Goal: Book appointment/travel/reservation

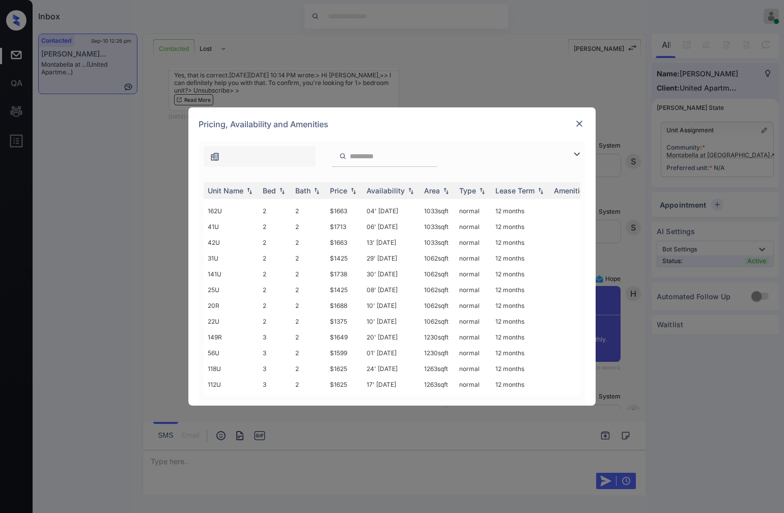
scroll to position [245, 0]
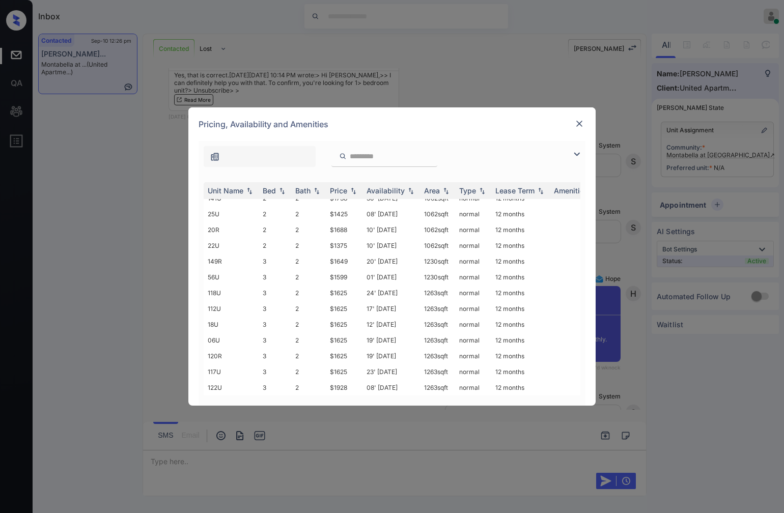
click at [582, 124] on img at bounding box center [579, 124] width 10 height 10
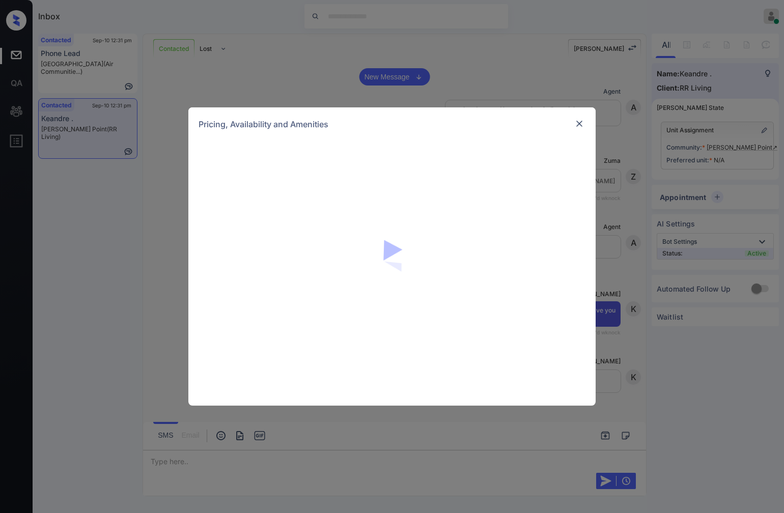
scroll to position [905, 0]
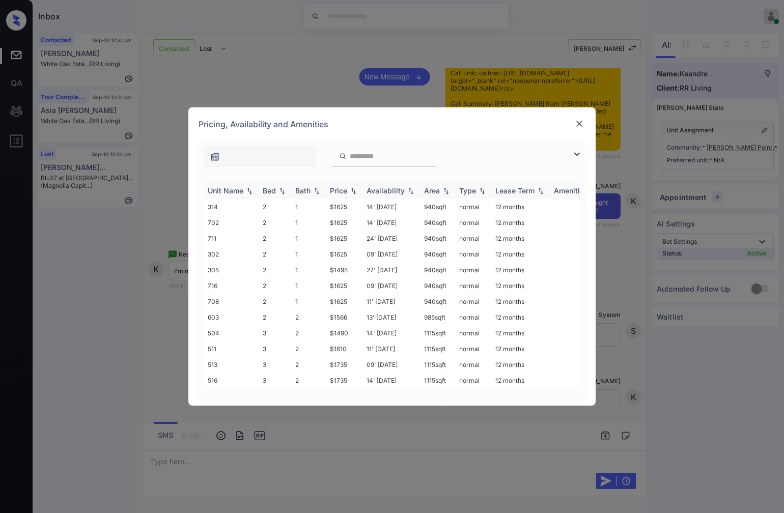
click at [356, 189] on img at bounding box center [353, 190] width 10 height 7
click at [356, 189] on img at bounding box center [353, 191] width 10 height 8
click at [353, 189] on img at bounding box center [353, 191] width 10 height 8
click at [353, 189] on img at bounding box center [353, 190] width 10 height 7
click at [353, 189] on img at bounding box center [353, 191] width 10 height 8
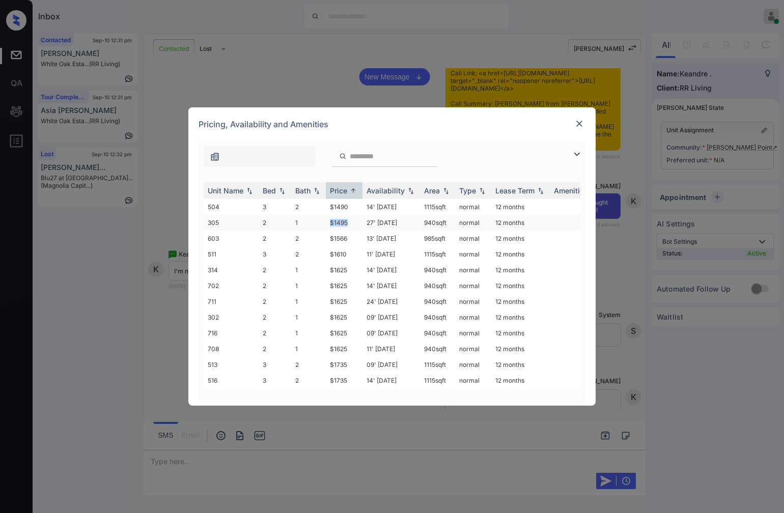
drag, startPoint x: 355, startPoint y: 219, endPoint x: 327, endPoint y: 217, distance: 28.0
click at [328, 218] on td "$1495" at bounding box center [344, 223] width 37 height 16
copy td "$1495"
click at [357, 221] on td "$1495" at bounding box center [344, 223] width 37 height 16
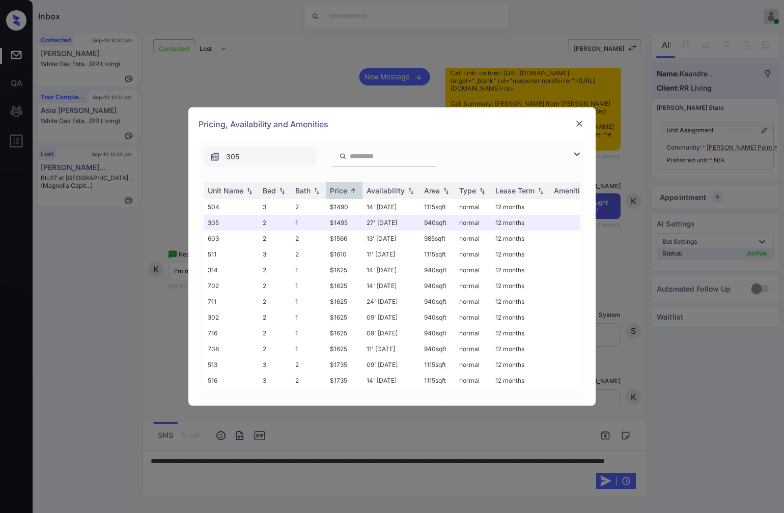
click at [578, 125] on img at bounding box center [579, 124] width 10 height 10
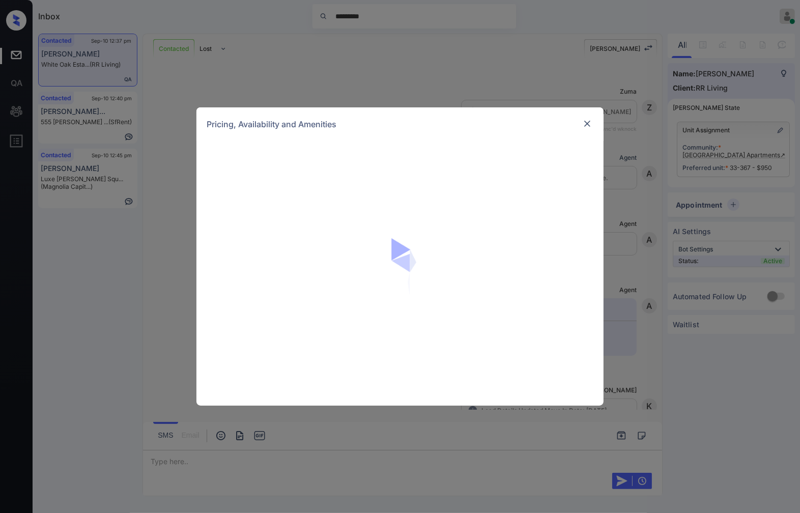
scroll to position [226, 0]
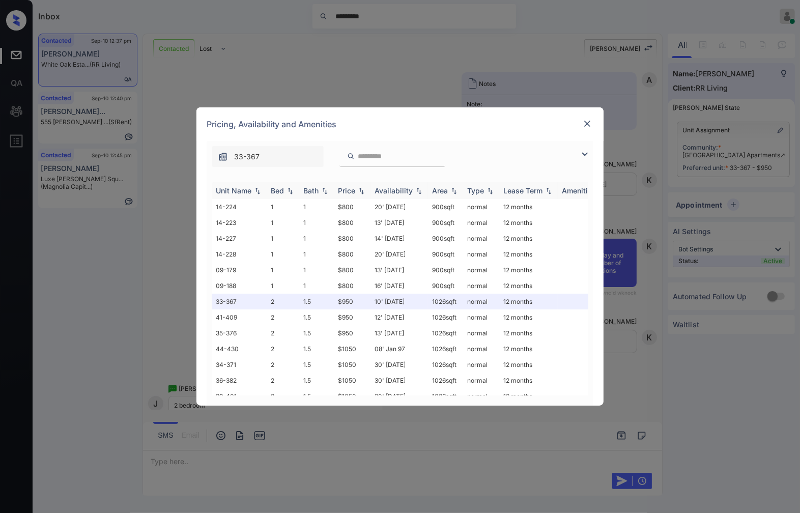
click at [361, 189] on img at bounding box center [361, 190] width 10 height 7
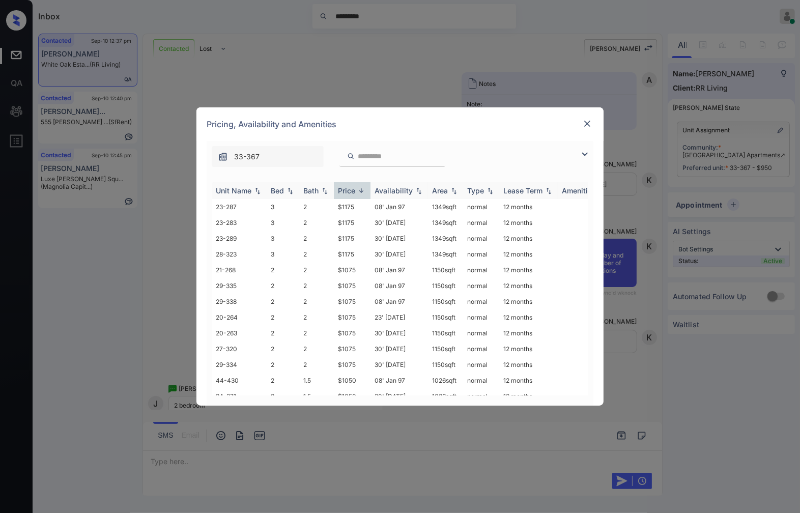
click at [361, 189] on img at bounding box center [361, 191] width 10 height 8
drag, startPoint x: 364, startPoint y: 298, endPoint x: 327, endPoint y: 299, distance: 37.2
click at [327, 299] on tr "33-367 2 1.5 $950 10' [DATE] sqft normal 12 months" at bounding box center [478, 302] width 532 height 16
copy tr "$950"
click at [350, 297] on td "$950" at bounding box center [352, 302] width 37 height 16
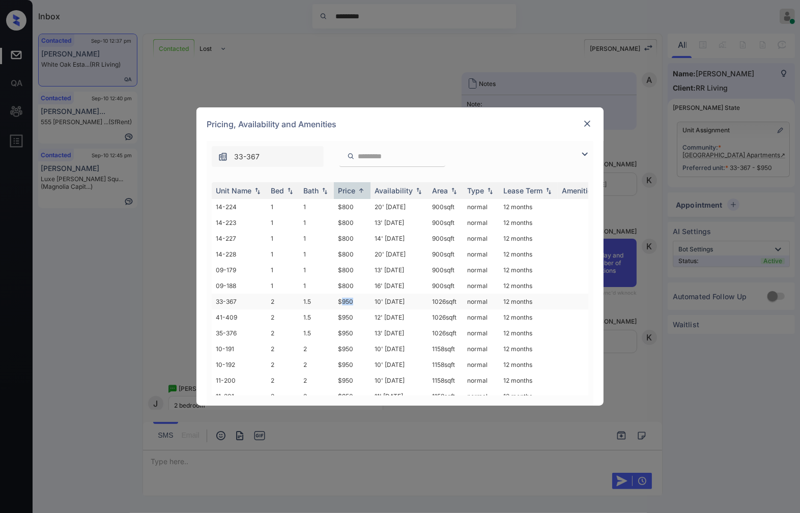
click at [350, 297] on td "$950" at bounding box center [352, 302] width 37 height 16
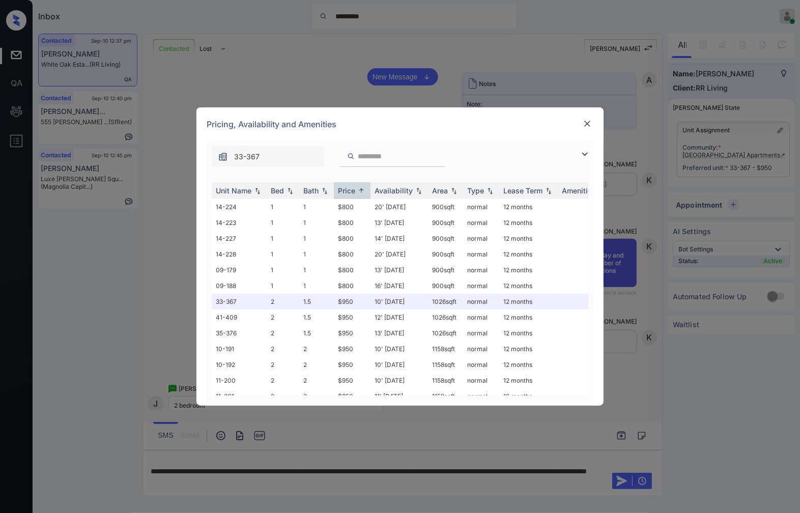
click at [646, 163] on div "**********" at bounding box center [400, 256] width 800 height 513
click at [590, 127] on img at bounding box center [587, 124] width 10 height 10
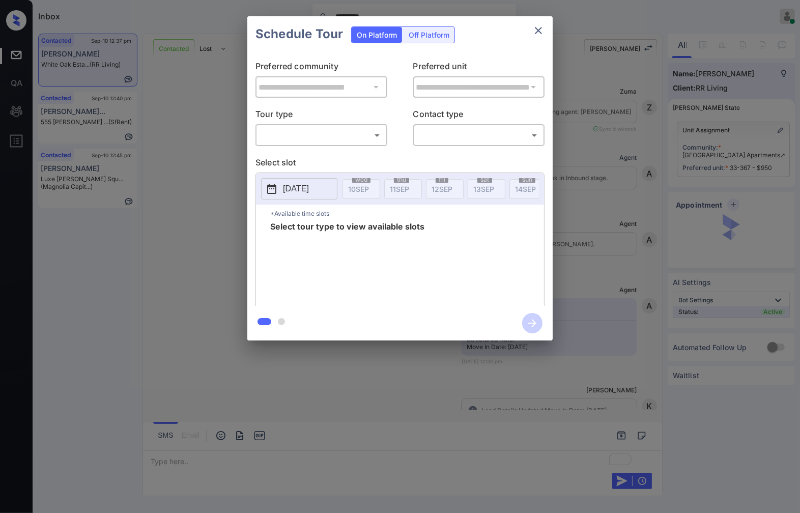
scroll to position [1447, 0]
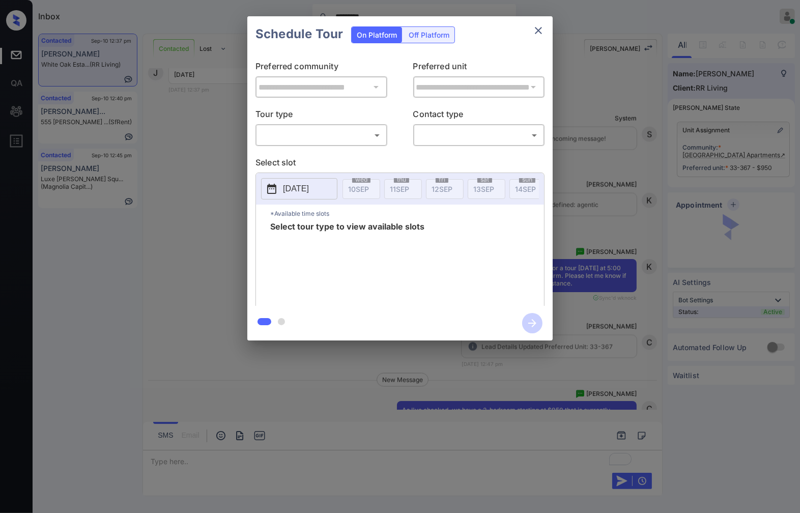
click at [370, 127] on body "Inbox ********* Caroline Dacanay Online Set yourself offline Set yourself on br…" at bounding box center [400, 256] width 800 height 513
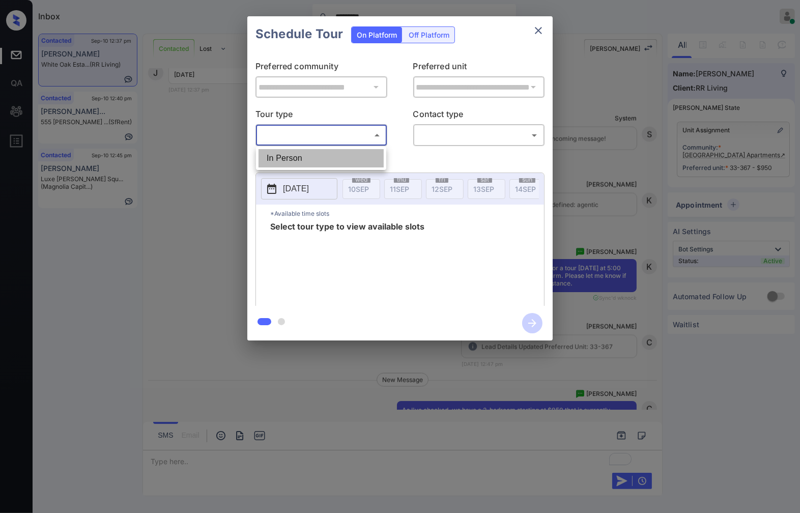
click at [365, 152] on li "In Person" at bounding box center [321, 158] width 125 height 18
type input "********"
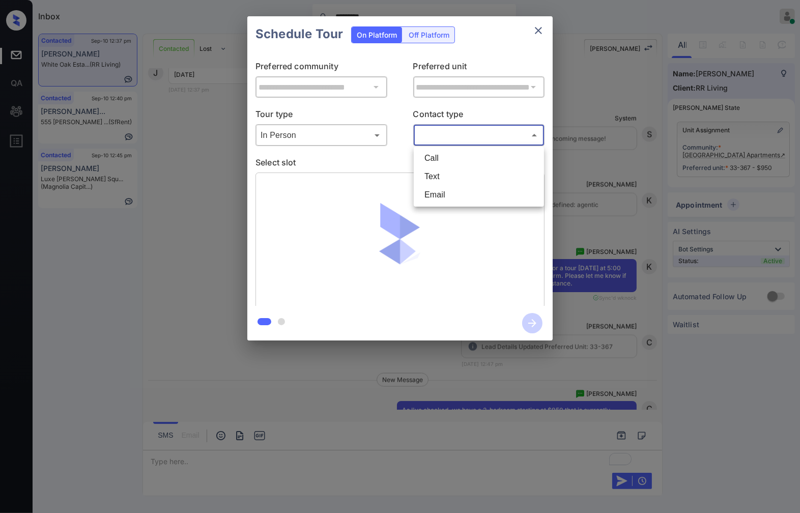
click at [460, 130] on body "Inbox ********* Caroline Dacanay Online Set yourself offline Set yourself on br…" at bounding box center [400, 256] width 800 height 513
click at [460, 177] on li "Text" at bounding box center [478, 176] width 125 height 18
type input "****"
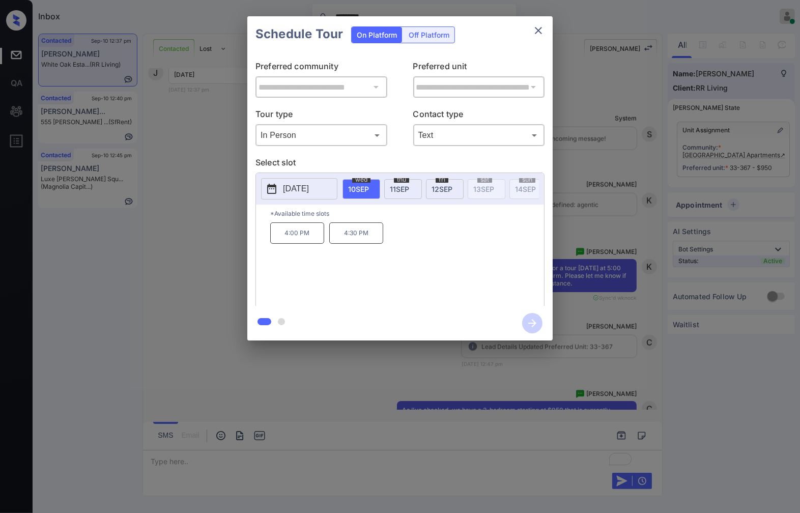
click at [452, 191] on span "12 SEP" at bounding box center [442, 189] width 21 height 9
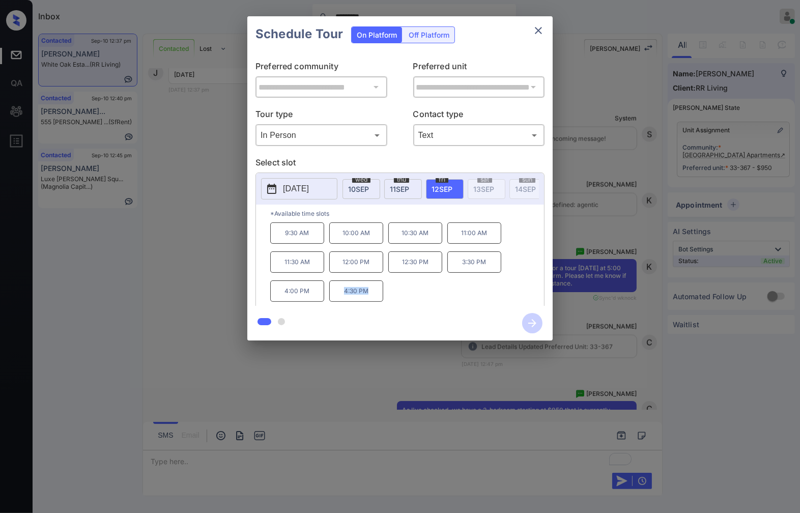
drag, startPoint x: 377, startPoint y: 302, endPoint x: 342, endPoint y: 301, distance: 35.7
click at [342, 301] on p "4:30 PM" at bounding box center [356, 291] width 54 height 21
copy p "4:30 PM"
click at [596, 282] on div "**********" at bounding box center [400, 178] width 800 height 357
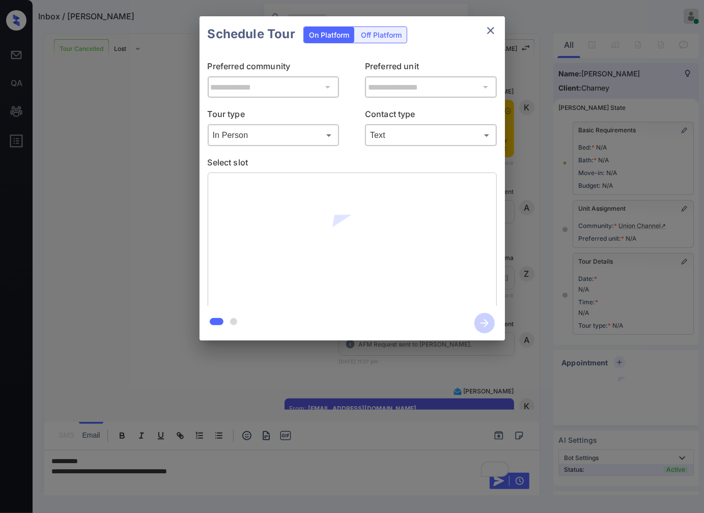
scroll to position [5, 0]
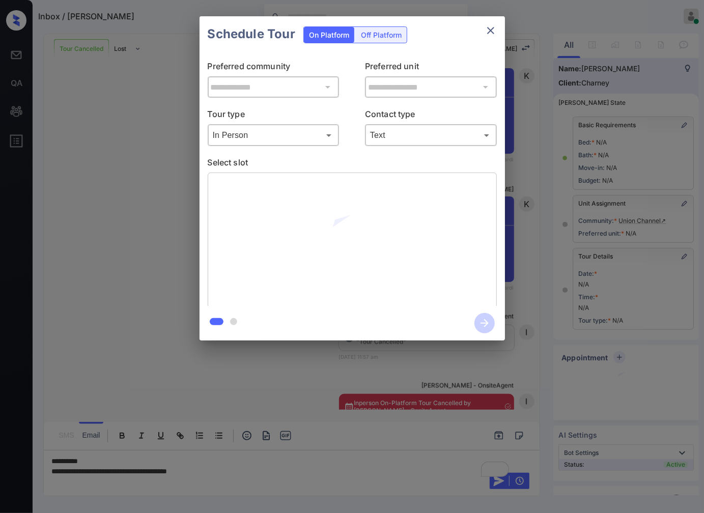
click at [558, 155] on div "**********" at bounding box center [352, 178] width 704 height 357
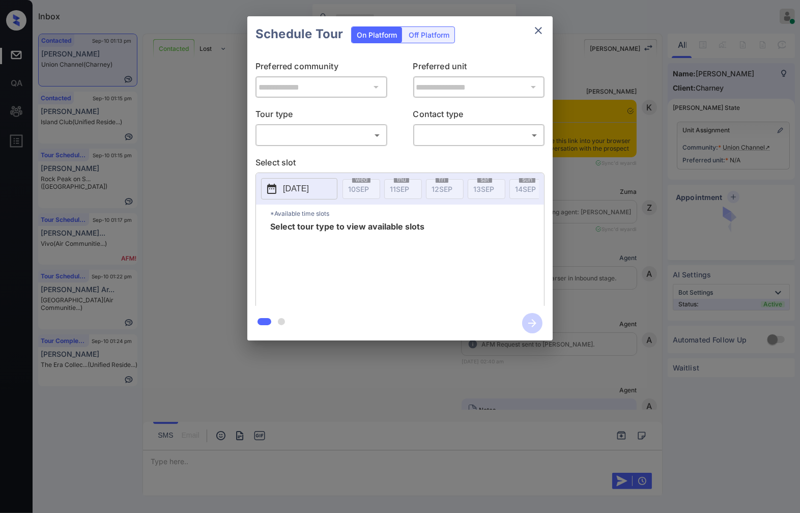
scroll to position [957, 0]
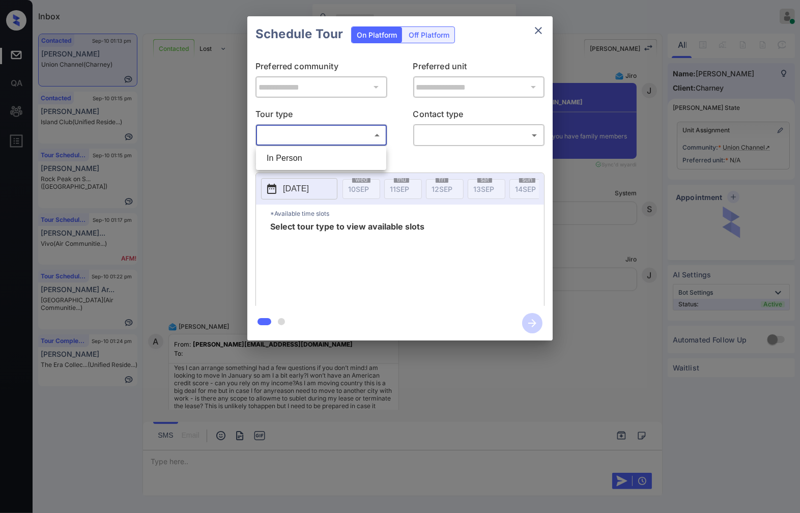
click at [318, 131] on body "Inbox Caroline Dacanay Online Set yourself offline Set yourself on break Profil…" at bounding box center [400, 256] width 800 height 513
click at [659, 172] on div at bounding box center [400, 256] width 800 height 513
click at [603, 200] on div "**********" at bounding box center [400, 178] width 800 height 357
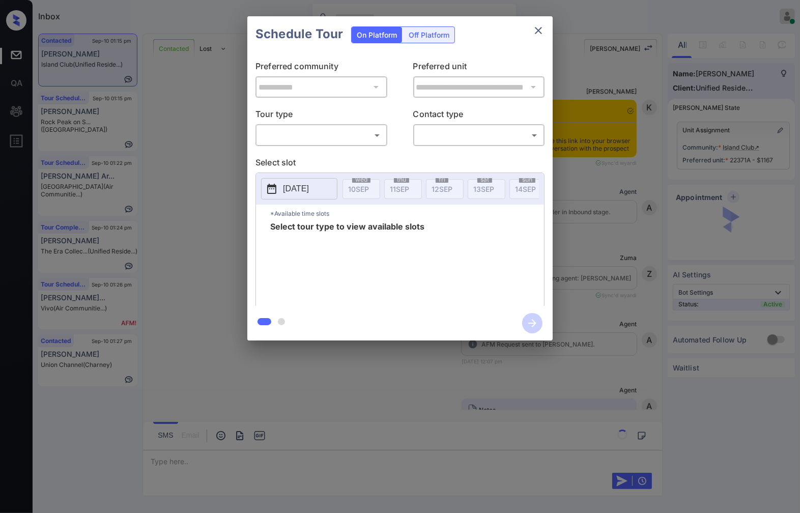
scroll to position [2264, 0]
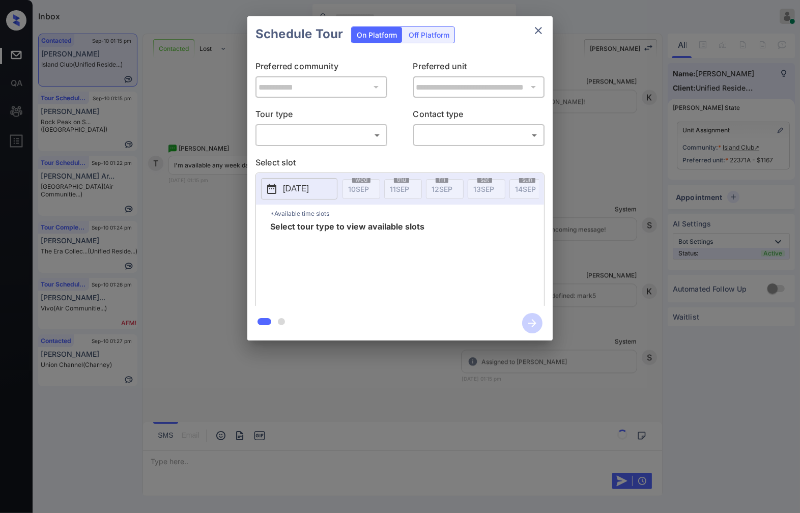
click at [350, 134] on body "Inbox Caroline Dacanay Online Set yourself offline Set yourself on break Profil…" at bounding box center [400, 256] width 800 height 513
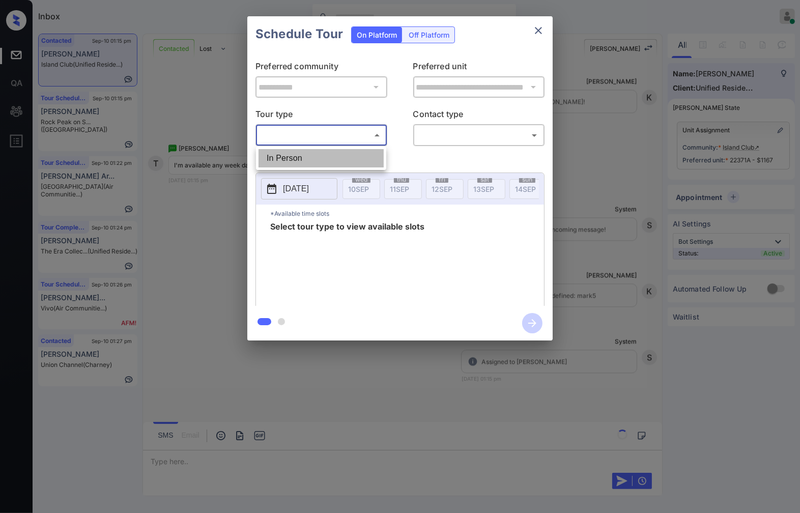
click at [343, 153] on li "In Person" at bounding box center [321, 158] width 125 height 18
type input "********"
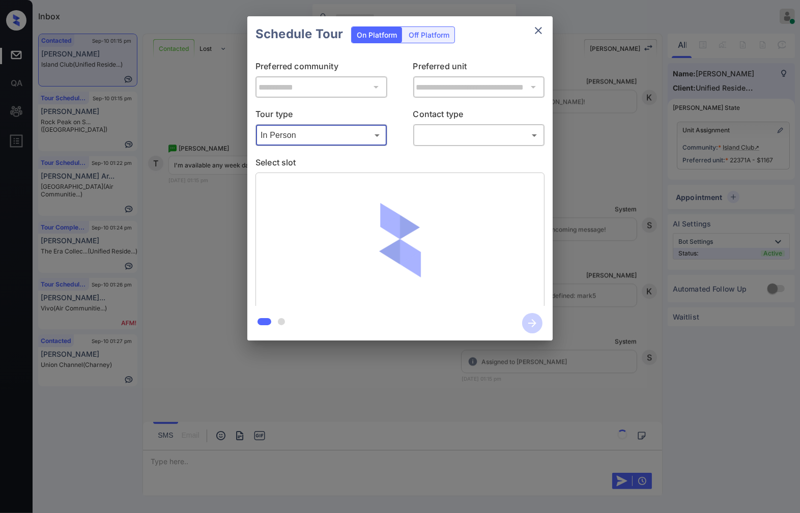
click at [449, 139] on body "Inbox Caroline Dacanay Online Set yourself offline Set yourself on break Profil…" at bounding box center [400, 256] width 800 height 513
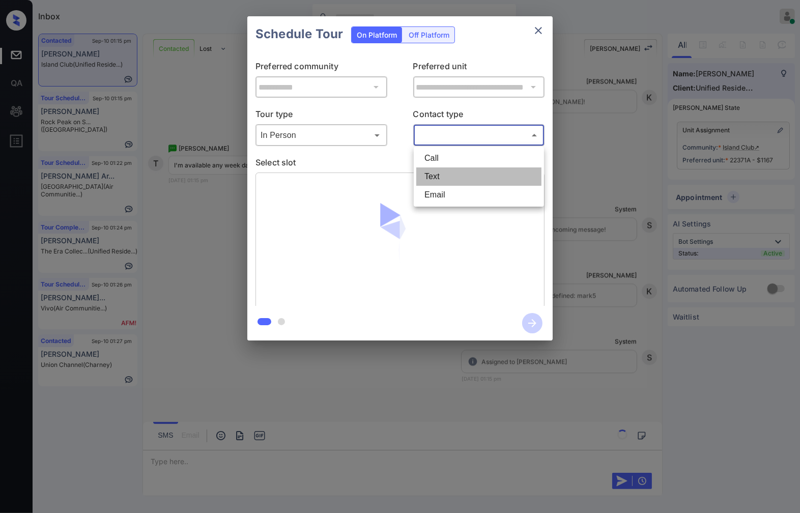
click at [442, 170] on li "Text" at bounding box center [478, 176] width 125 height 18
type input "****"
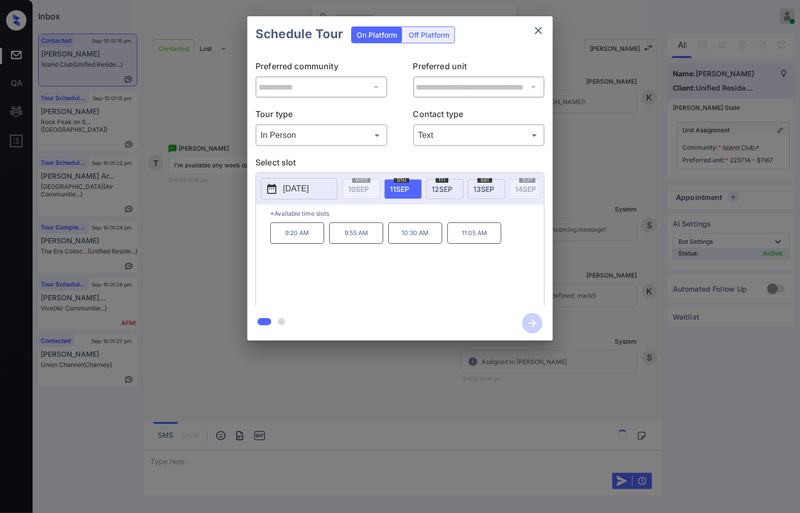
click at [441, 180] on span "fri" at bounding box center [442, 180] width 13 height 6
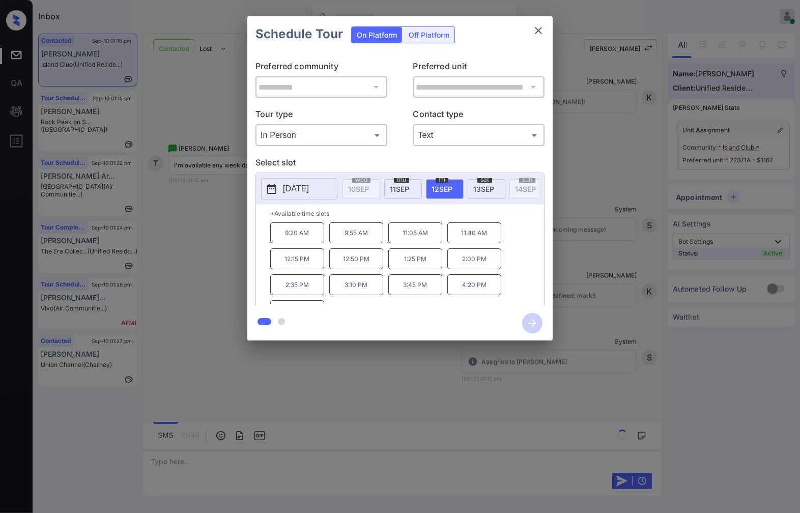
scroll to position [17, 0]
drag, startPoint x: 433, startPoint y: 277, endPoint x: 393, endPoint y: 272, distance: 41.0
click at [393, 272] on p "3:45 PM" at bounding box center [415, 267] width 54 height 21
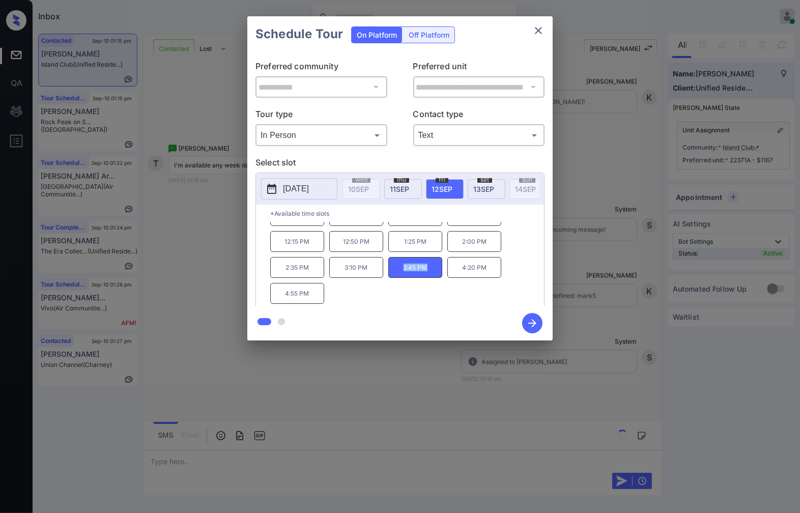
copy p "3:45 PM"
drag, startPoint x: 493, startPoint y: 279, endPoint x: 465, endPoint y: 279, distance: 28.0
click at [465, 278] on p "4:20 PM" at bounding box center [474, 267] width 54 height 21
drag, startPoint x: 451, startPoint y: 274, endPoint x: 492, endPoint y: 277, distance: 40.8
click at [492, 277] on p "4:20 PM" at bounding box center [474, 267] width 54 height 21
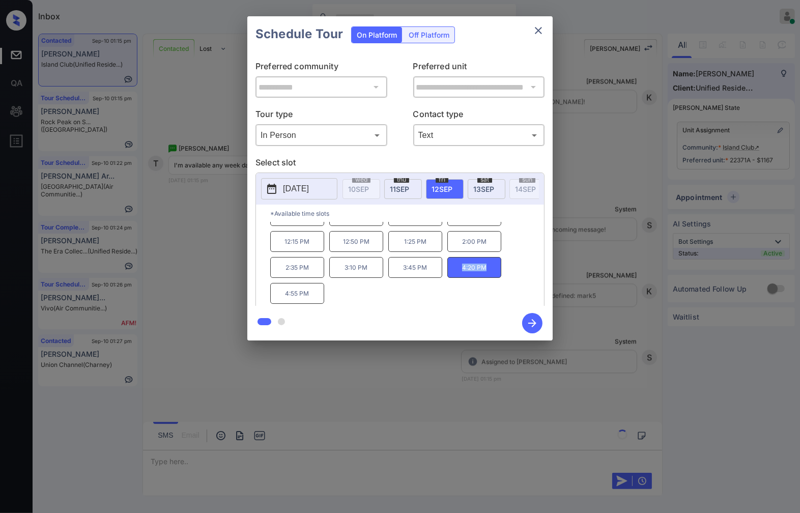
copy p "4:20 PM"
drag, startPoint x: 314, startPoint y: 302, endPoint x: 282, endPoint y: 302, distance: 31.6
click at [282, 302] on p "4:55 PM" at bounding box center [297, 293] width 54 height 21
copy p "4:55 PM"
click at [294, 402] on div at bounding box center [400, 256] width 800 height 513
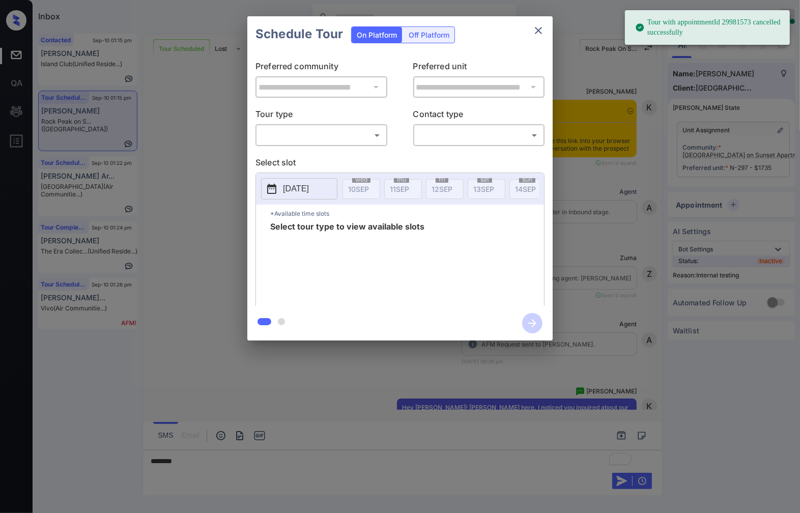
scroll to position [7178, 0]
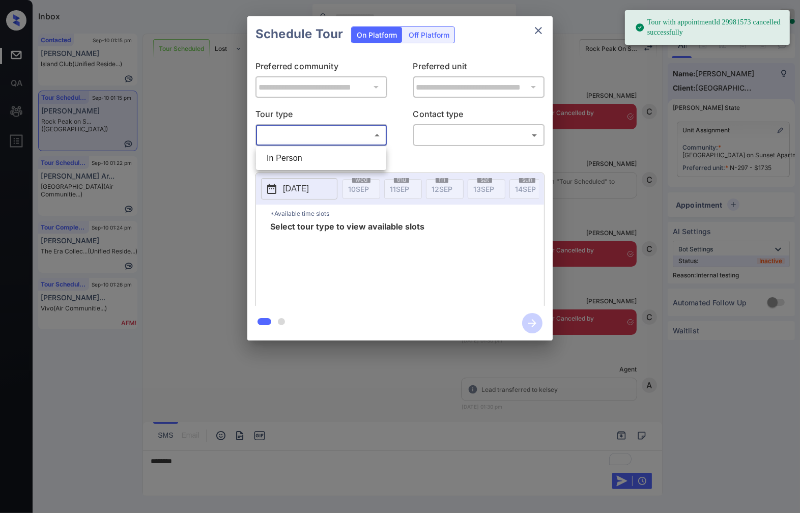
click at [331, 140] on body "Tour with appointmentId 29981573 cancelled successfully Inbox [PERSON_NAME] Onl…" at bounding box center [400, 256] width 800 height 513
click at [331, 158] on li "In Person" at bounding box center [321, 158] width 125 height 18
type input "********"
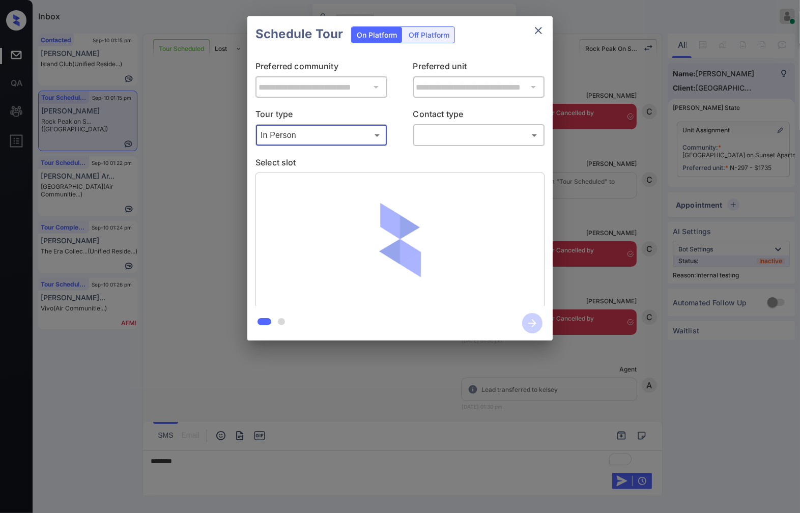
click at [454, 137] on body "Tour with appointmentId 29981573 cancelled successfully Inbox Caroline Dacanay …" at bounding box center [400, 256] width 800 height 513
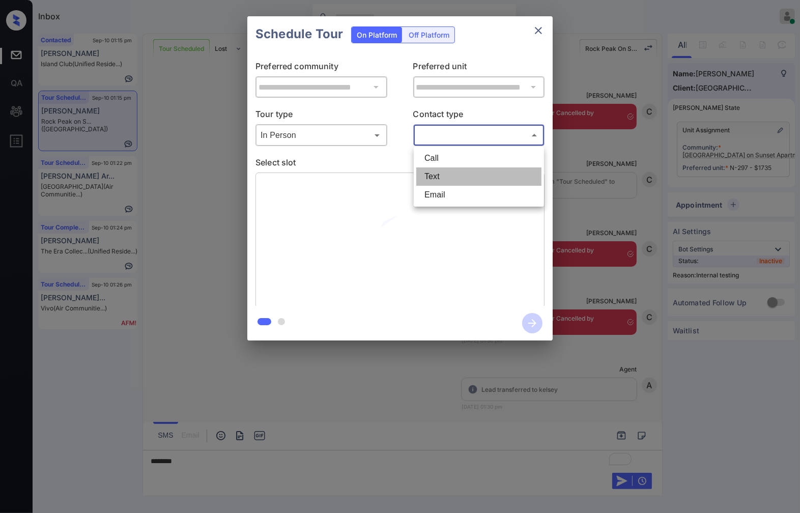
click at [454, 171] on li "Text" at bounding box center [478, 176] width 125 height 18
type input "****"
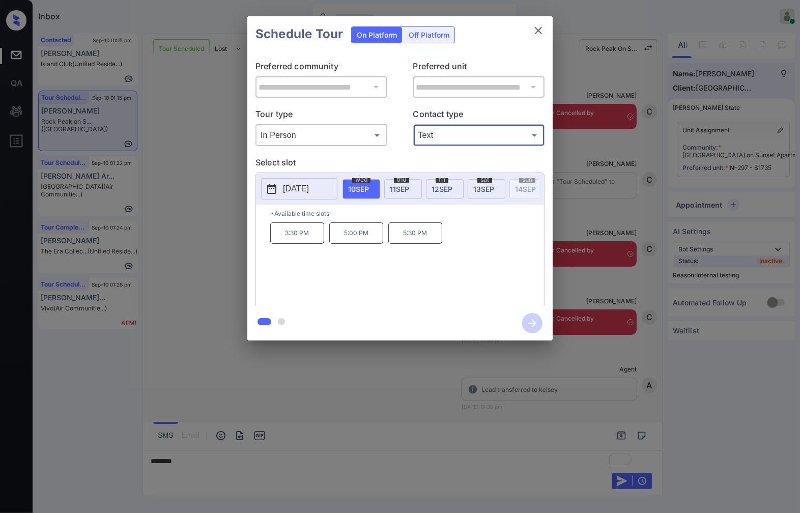
scroll to position [7311, 0]
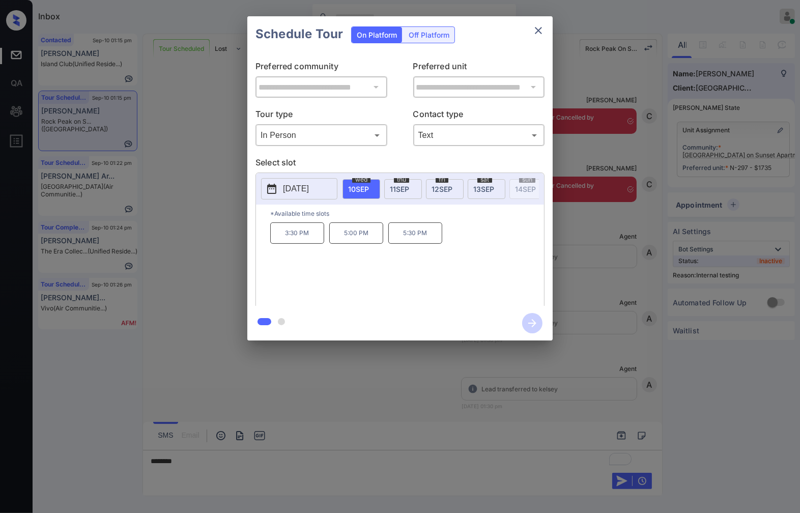
click at [603, 292] on div "**********" at bounding box center [400, 178] width 800 height 357
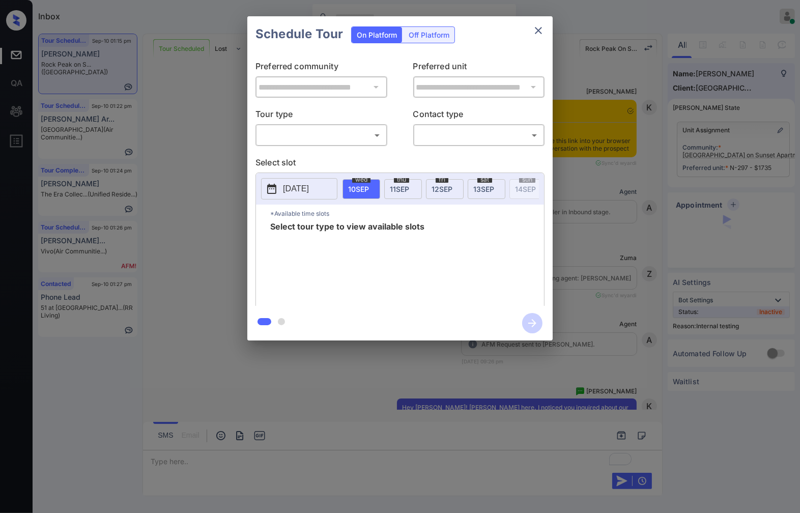
scroll to position [6689, 0]
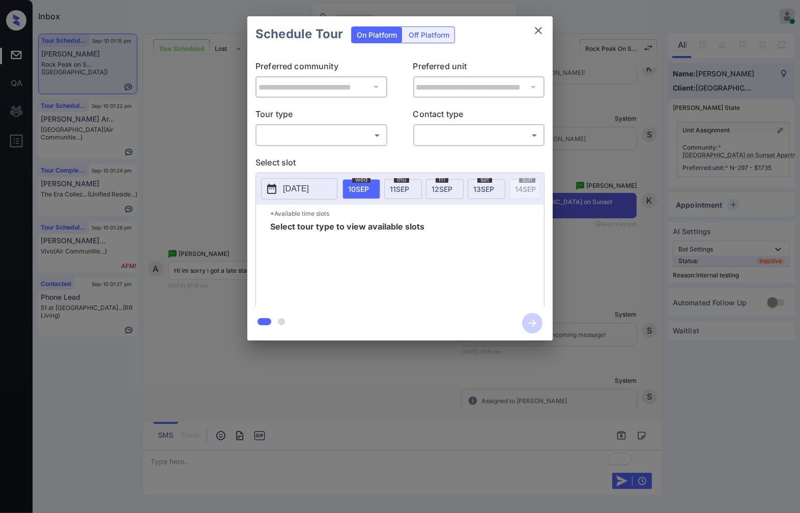
click at [354, 139] on body "Inbox [PERSON_NAME] Online Set yourself offline Set yourself on break Profile S…" at bounding box center [400, 256] width 800 height 513
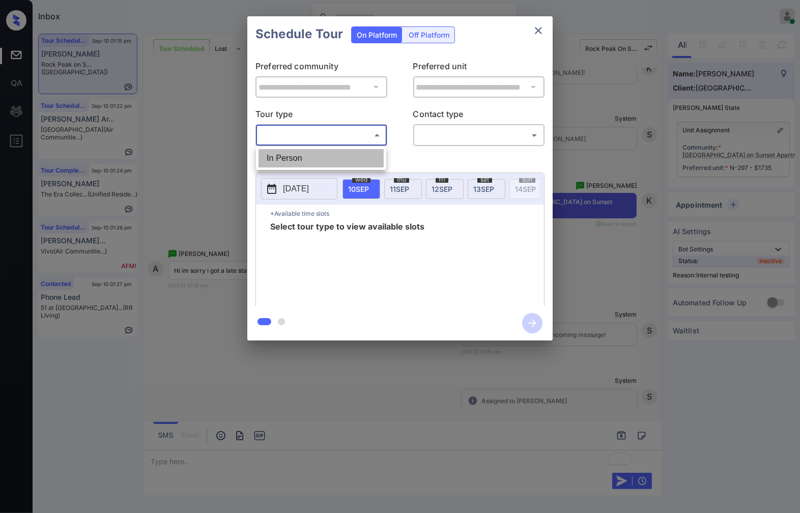
click at [353, 155] on li "In Person" at bounding box center [321, 158] width 125 height 18
type input "********"
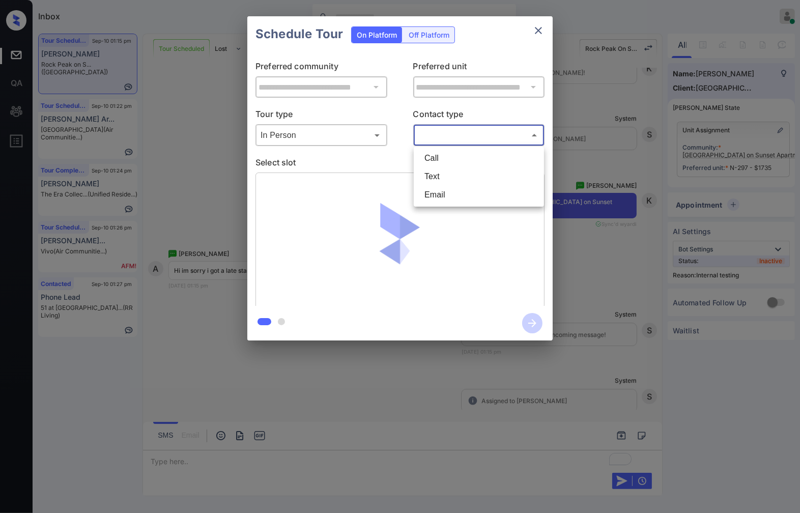
click at [439, 133] on body "Inbox [PERSON_NAME] Online Set yourself offline Set yourself on break Profile S…" at bounding box center [400, 256] width 800 height 513
click at [439, 169] on li "Text" at bounding box center [478, 176] width 125 height 18
type input "****"
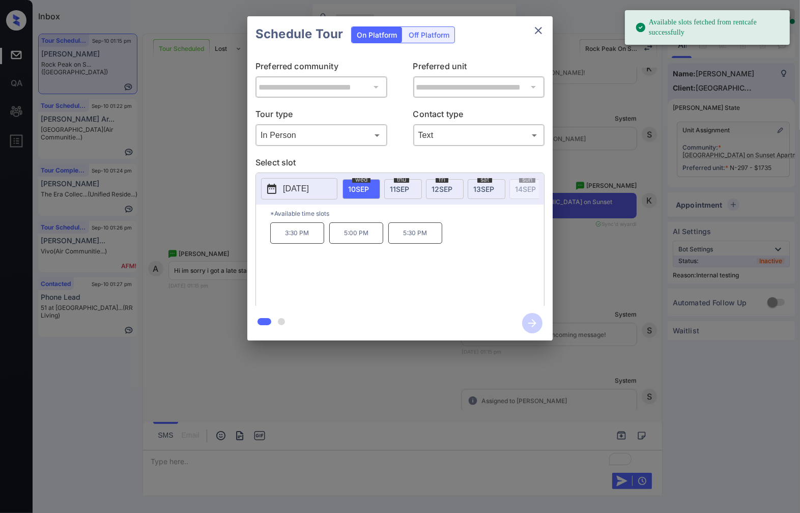
click at [299, 244] on p "3:30 PM" at bounding box center [297, 232] width 54 height 21
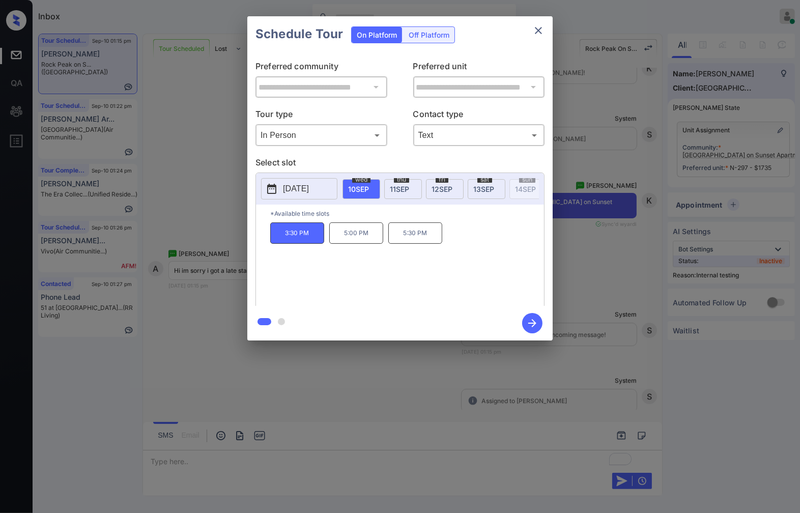
click at [533, 325] on icon "button" at bounding box center [532, 323] width 20 height 20
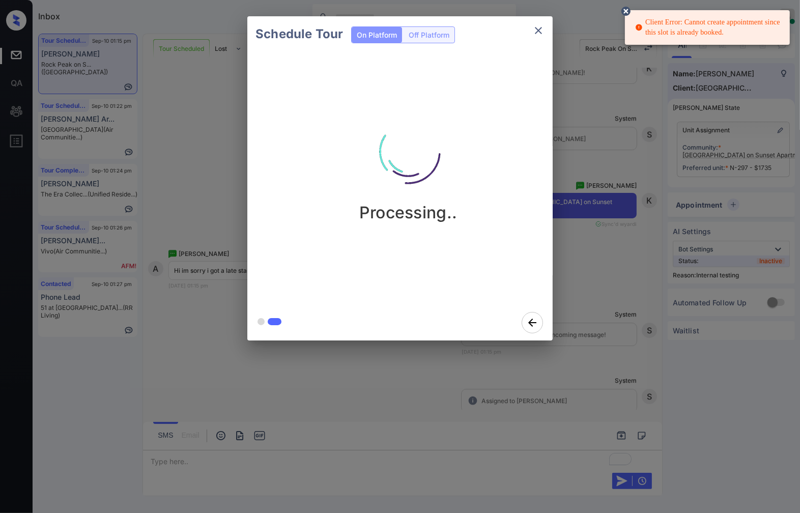
click at [691, 21] on div "Client Error: Cannot create appointment since this slot is already booked." at bounding box center [708, 27] width 147 height 29
copy div "Client Error: Cannot create appointment since this slot is already booked."
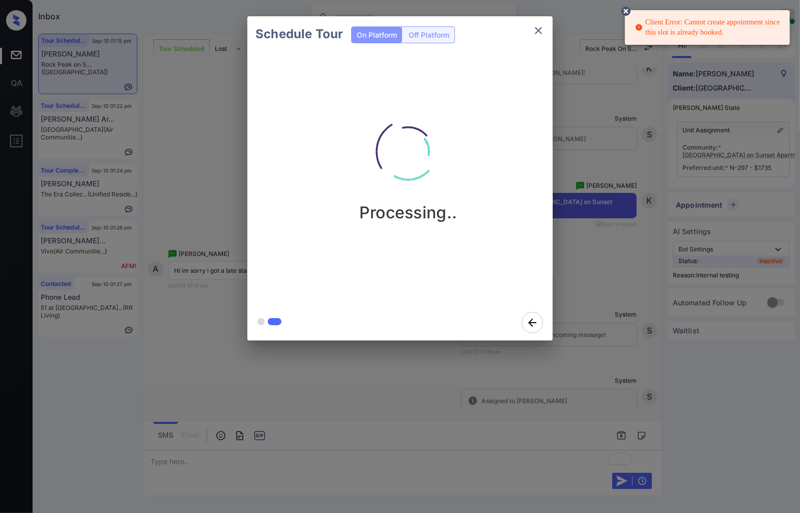
click at [593, 284] on div "Schedule Tour On Platform Off Platform Processing.." at bounding box center [400, 178] width 800 height 357
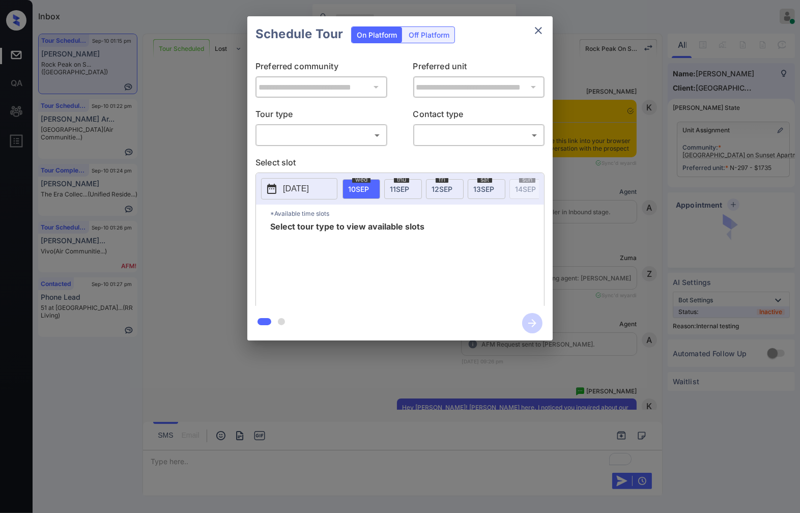
scroll to position [7471, 0]
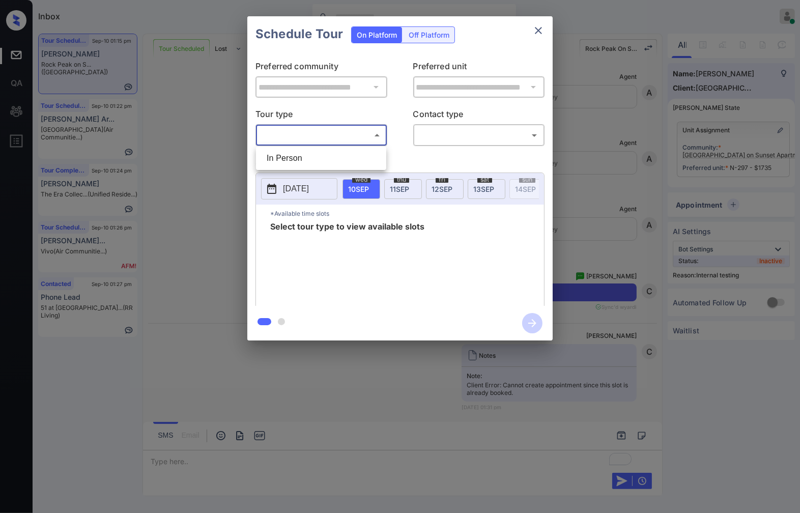
click at [375, 127] on body "Inbox [PERSON_NAME] Online Set yourself offline Set yourself on break Profile S…" at bounding box center [400, 256] width 800 height 513
click at [374, 154] on li "In Person" at bounding box center [321, 158] width 125 height 18
type input "********"
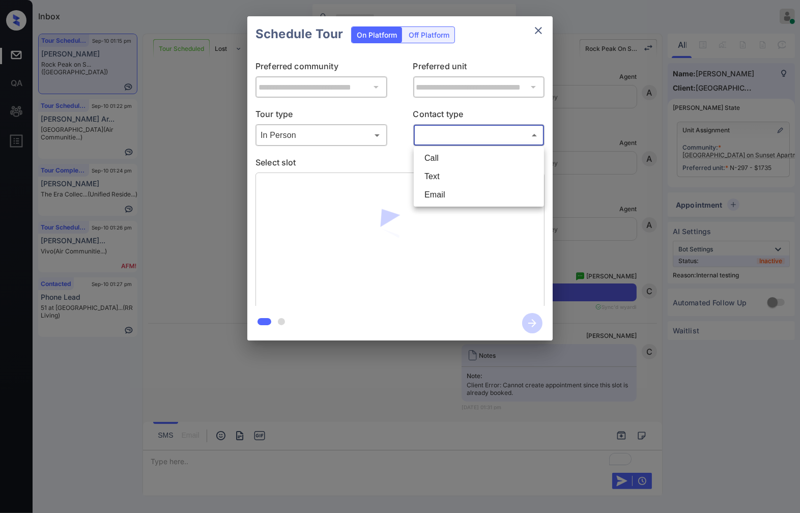
click at [478, 133] on body "Inbox [PERSON_NAME] Online Set yourself offline Set yourself on break Profile S…" at bounding box center [400, 256] width 800 height 513
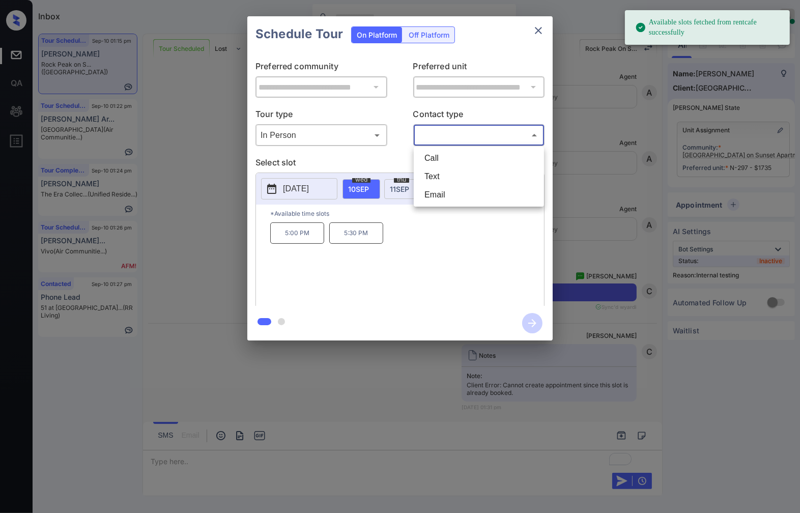
click at [475, 173] on li "Text" at bounding box center [478, 176] width 125 height 18
type input "****"
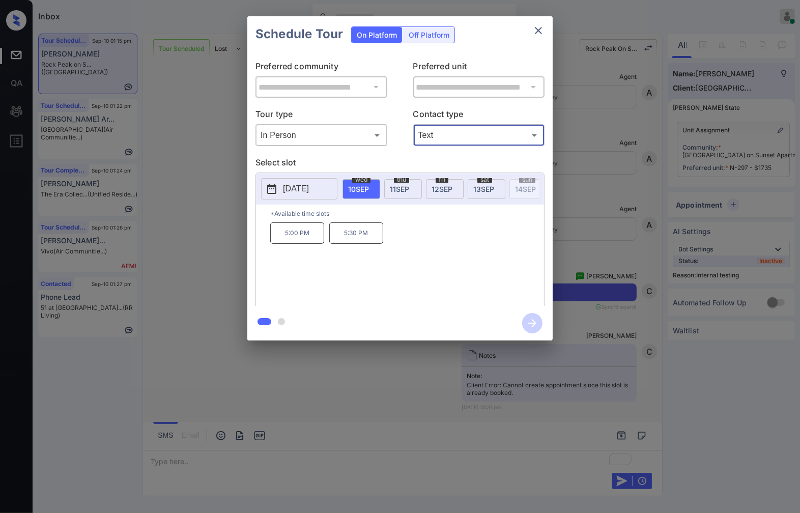
click at [644, 228] on div "**********" at bounding box center [400, 178] width 800 height 357
